Goal: Find specific page/section: Find specific page/section

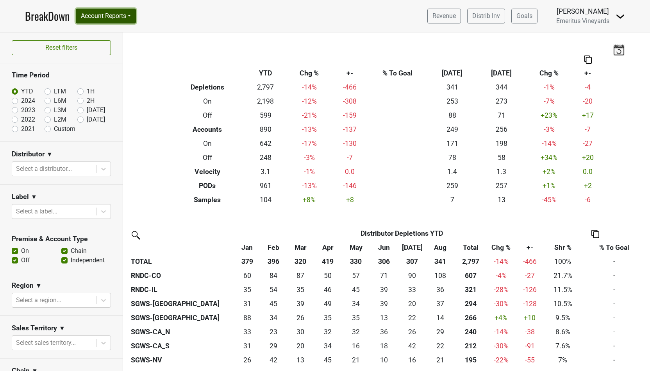
click at [126, 18] on button "Account Reports" at bounding box center [106, 16] width 60 height 15
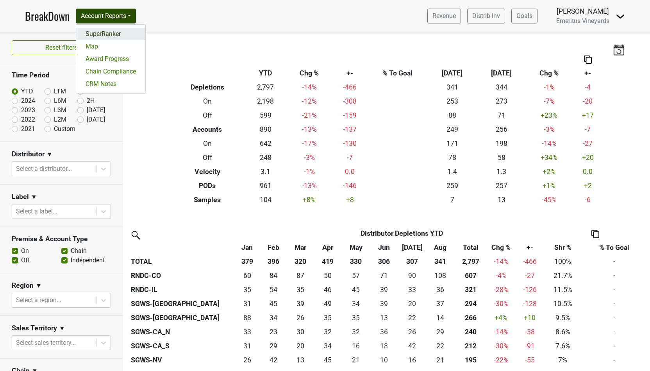
click at [122, 39] on link "SuperRanker" at bounding box center [110, 34] width 69 height 12
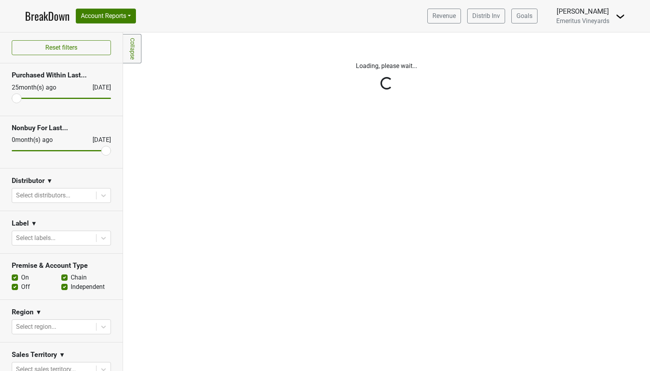
click at [66, 198] on div "Reset filters Purchased Within Last... 25 month(s) ago Sep '25 Nonbuy For Last.…" at bounding box center [61, 201] width 123 height 338
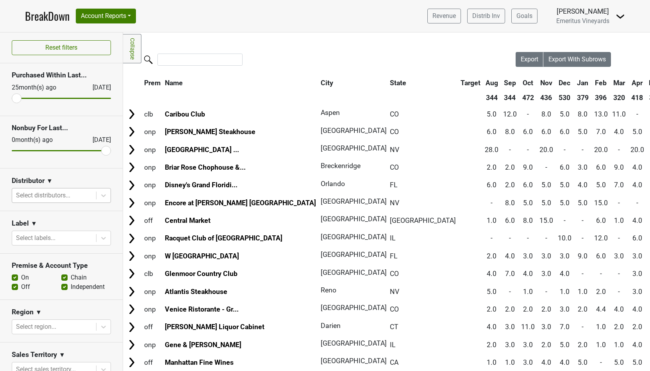
click at [38, 197] on div at bounding box center [54, 195] width 76 height 11
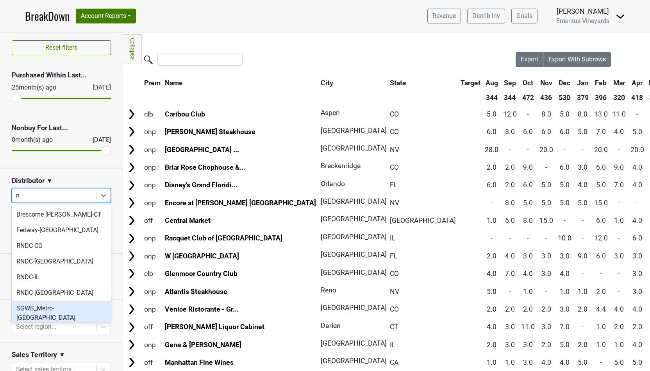
type input "nv"
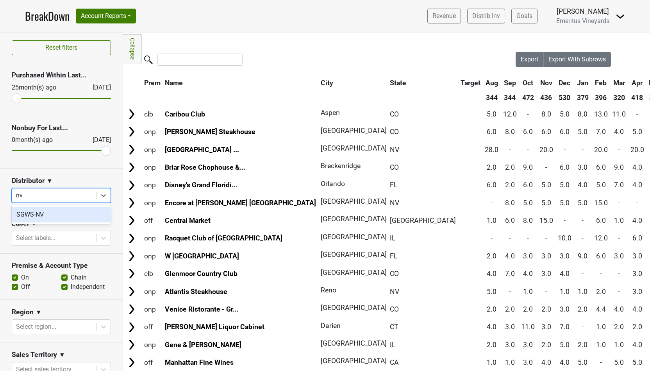
click at [48, 212] on div "SGWS-NV" at bounding box center [61, 215] width 99 height 16
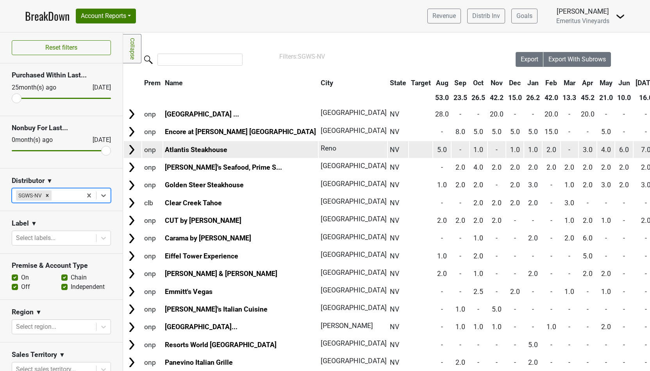
click at [321, 146] on span "Reno" at bounding box center [329, 148] width 16 height 8
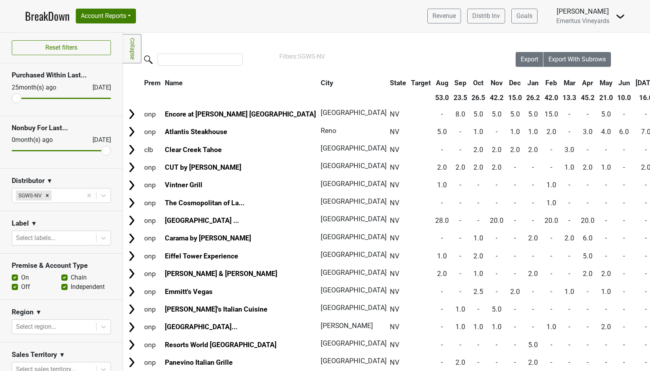
click at [199, 61] on input "search" at bounding box center [199, 60] width 85 height 12
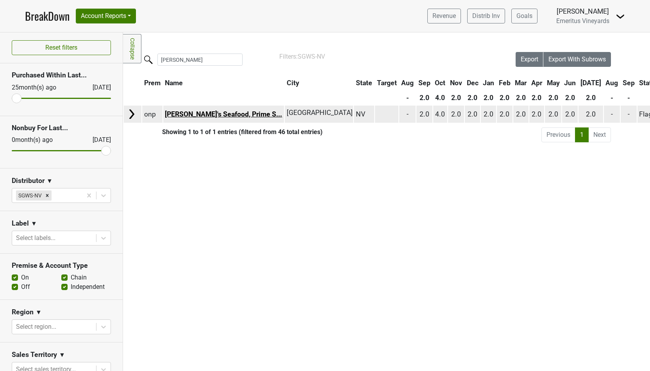
click at [216, 110] on link "Joe's Seafood, Prime S..." at bounding box center [223, 114] width 117 height 8
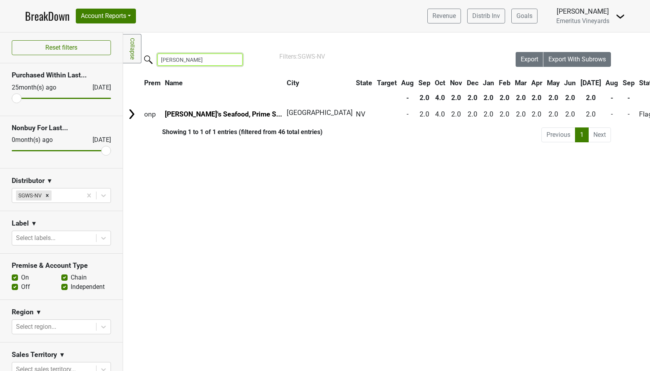
click at [181, 60] on input "joe" at bounding box center [199, 60] width 85 height 12
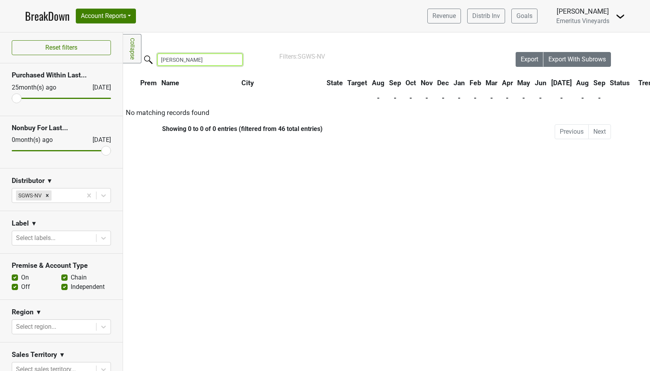
type input "jean"
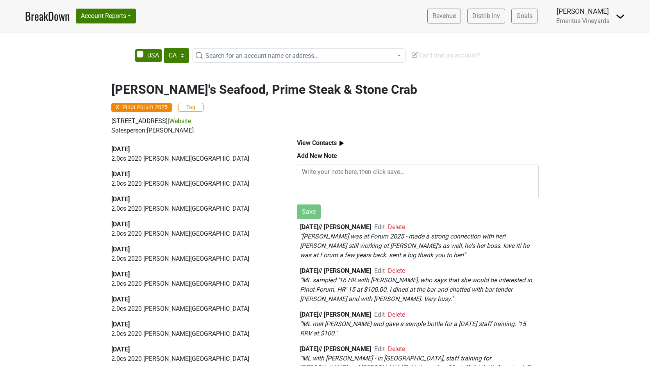
select select "CA"
click at [232, 56] on span "Search for an account name or address..." at bounding box center [261, 55] width 113 height 7
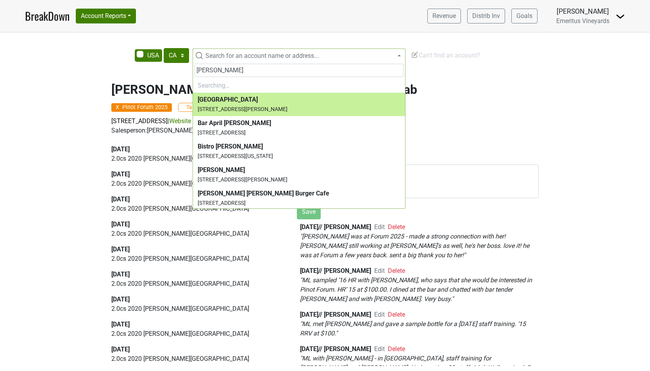
type input "[PERSON_NAME]"
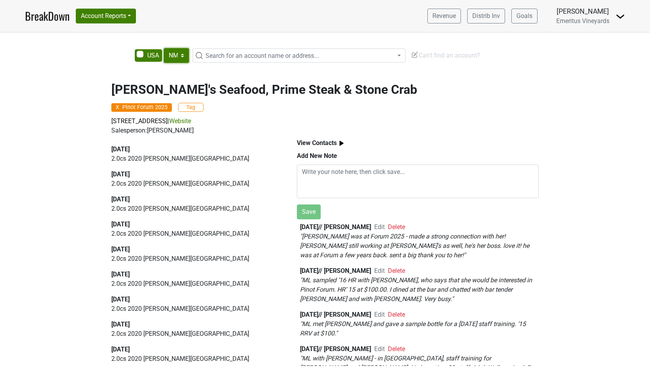
select select "NV"
click at [246, 53] on span "Search for an account name or address..." at bounding box center [261, 55] width 113 height 7
type input "g"
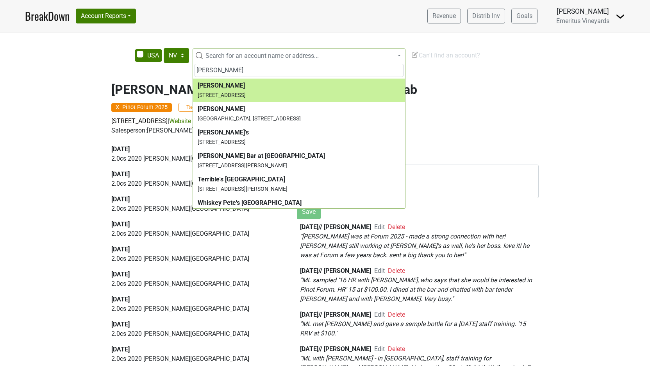
type input "[PERSON_NAME]"
select select "123576118"
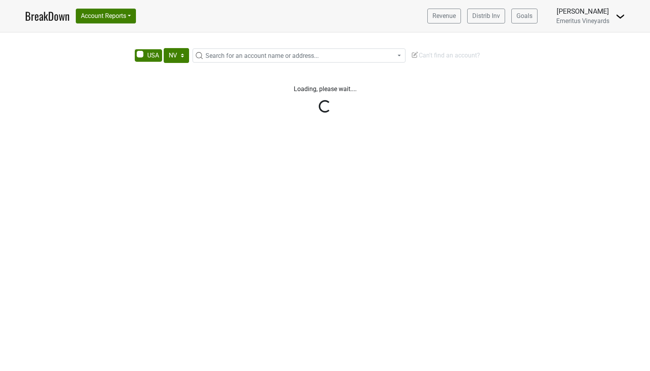
select select "NV"
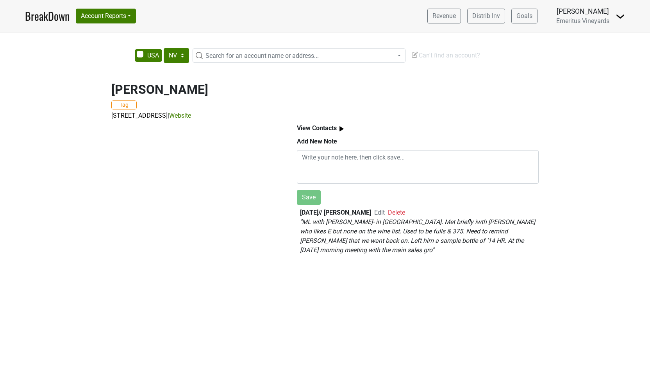
click at [50, 114] on div "Jean Georges Steakhouse Tag 3730 Las Vegas Blvd S, Las Vegas, NV 89109 | Websit…" at bounding box center [325, 167] width 650 height 188
click at [246, 50] on span "Search for an account name or address..." at bounding box center [299, 55] width 213 height 14
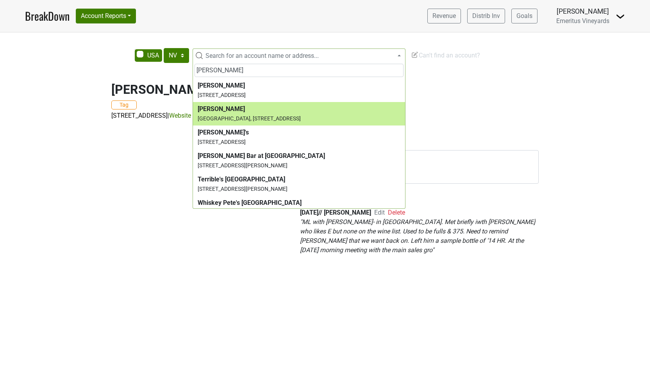
type input "jean"
select select "124211867"
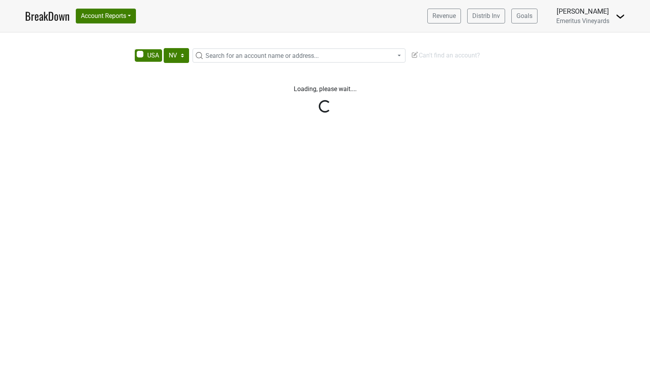
select select "NV"
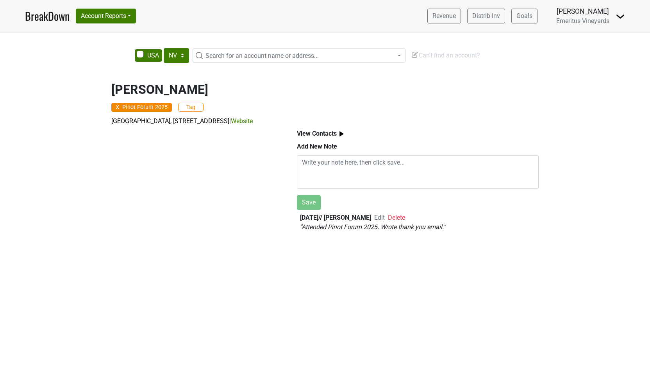
click at [334, 135] on b "View Contacts" at bounding box center [317, 133] width 40 height 7
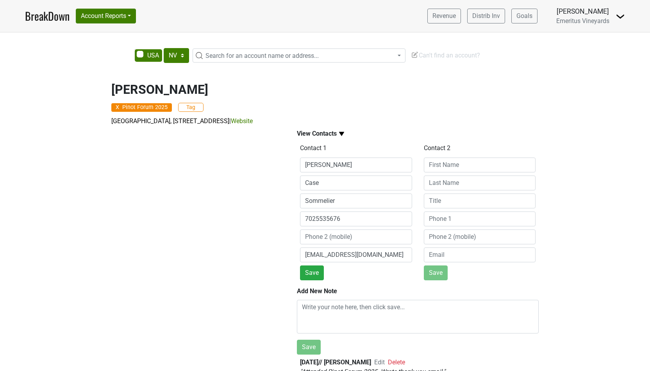
click at [324, 136] on b "View Contacts" at bounding box center [317, 133] width 40 height 7
